Goal: Task Accomplishment & Management: Use online tool/utility

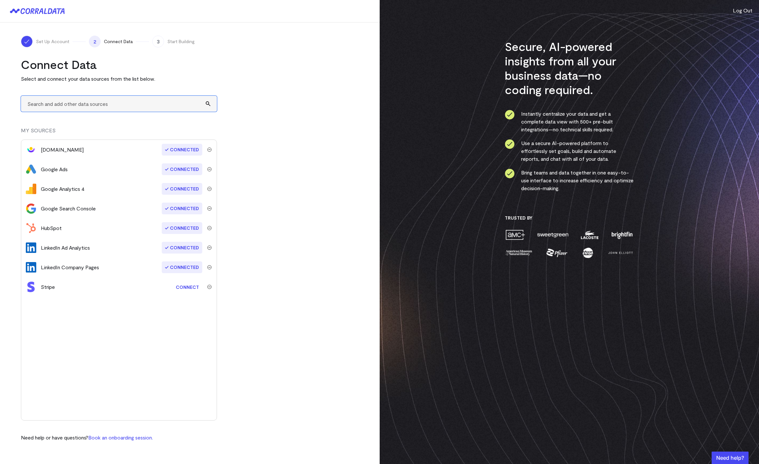
click at [57, 103] on input "text" at bounding box center [119, 104] width 196 height 16
click at [32, 112] on li "Reddit Ads" at bounding box center [118, 122] width 195 height 20
type input "Reddit Ads"
click at [196, 287] on link "Connect" at bounding box center [187, 287] width 30 height 12
click at [151, 105] on input "text" at bounding box center [119, 104] width 196 height 16
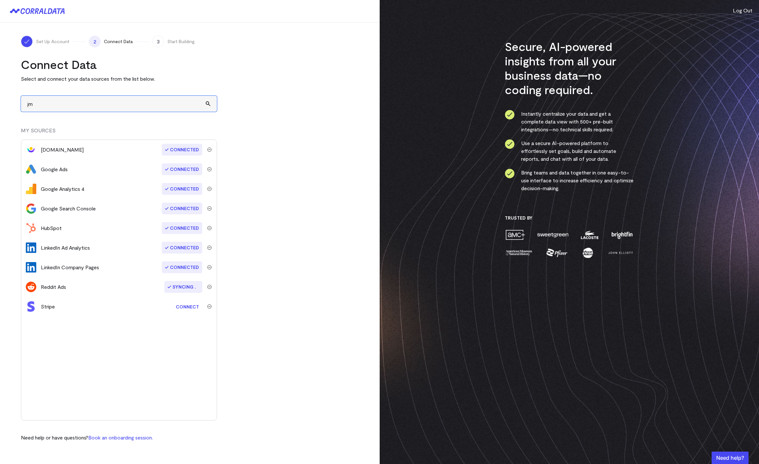
type input "j"
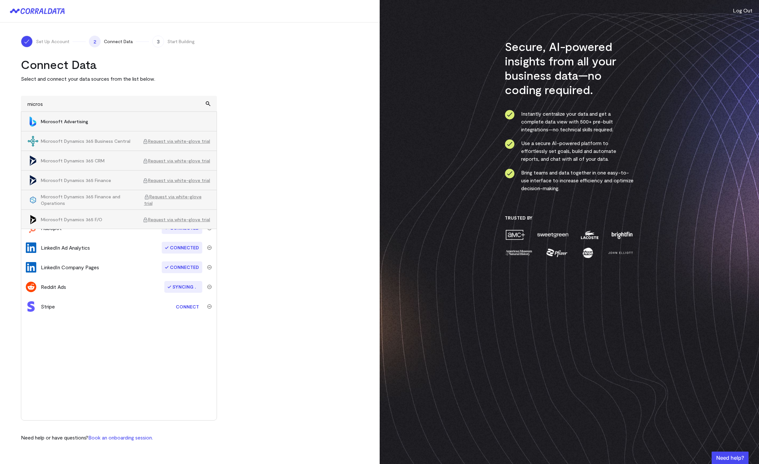
click at [93, 122] on span "Microsoft Advertising" at bounding box center [125, 121] width 169 height 7
type input "Microsoft Advertising"
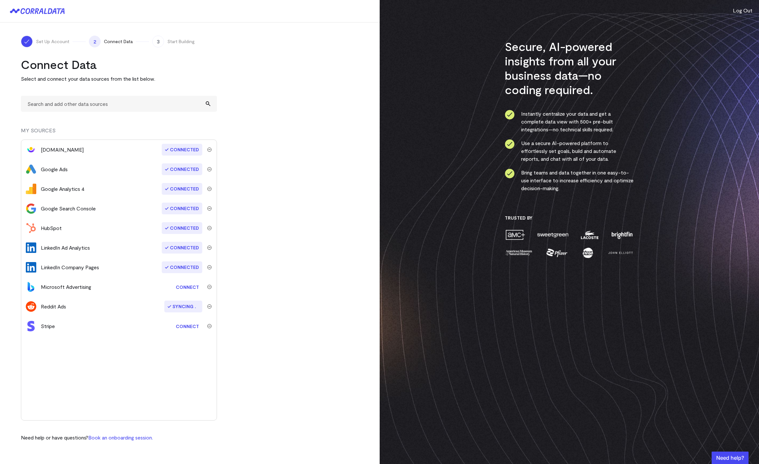
click at [188, 285] on link "Connect" at bounding box center [187, 287] width 30 height 12
click at [51, 94] on div "Connect Data Select and connect your data sources from the list below. MY SOURC…" at bounding box center [119, 249] width 196 height 384
click at [42, 103] on input "text" at bounding box center [119, 104] width 196 height 16
type input "X"
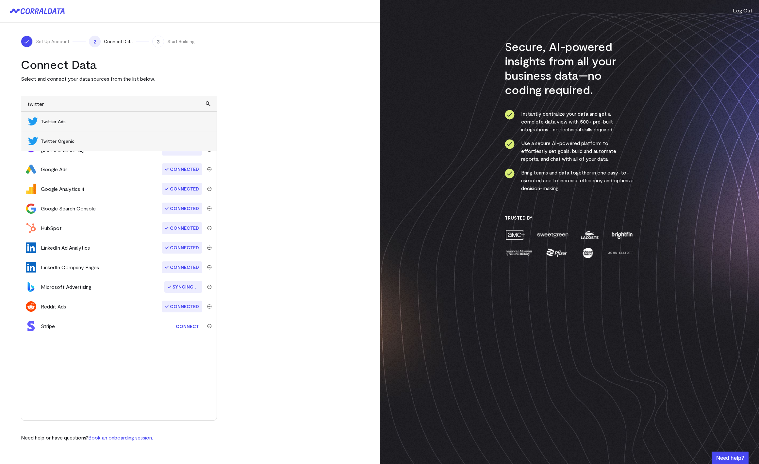
click at [73, 133] on li "Twitter Organic" at bounding box center [118, 141] width 195 height 20
type input "Twitter Organic"
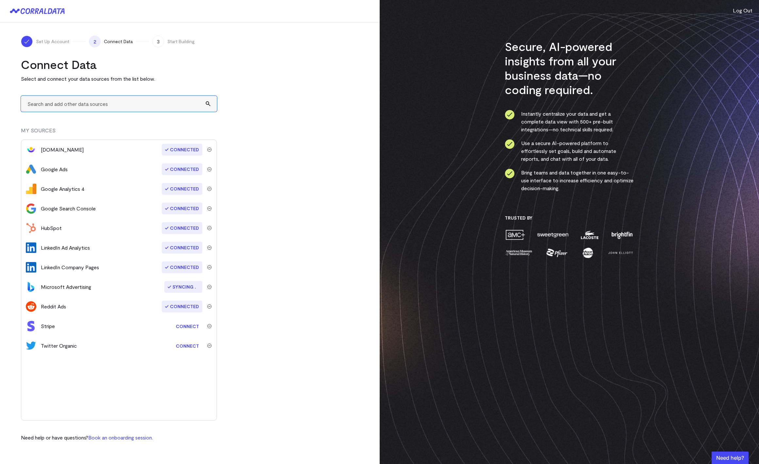
click at [134, 106] on input "text" at bounding box center [119, 104] width 196 height 16
click at [117, 120] on span "Twitter Ads" at bounding box center [125, 121] width 169 height 7
type input "Twitter Ads"
click at [102, 104] on input "text" at bounding box center [119, 104] width 196 height 16
click at [93, 117] on li "YouTube Analytics" at bounding box center [118, 122] width 195 height 20
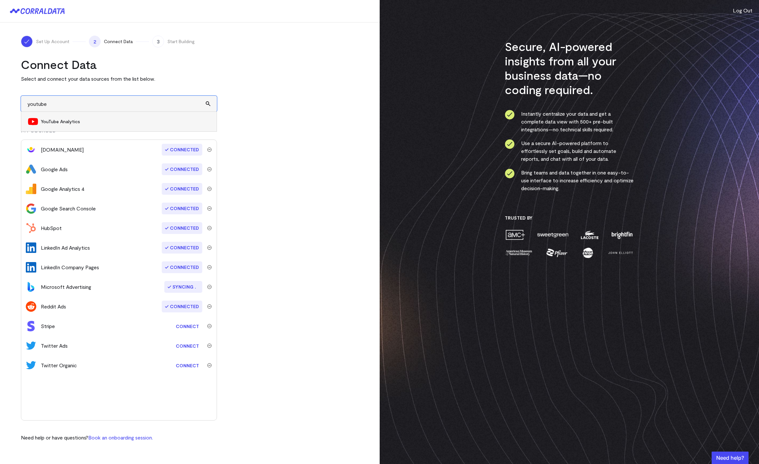
type input "YouTube Analytics"
